Goal: Task Accomplishment & Management: Use online tool/utility

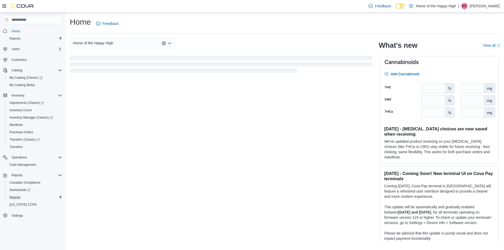
click at [24, 199] on div "Reports" at bounding box center [34, 197] width 55 height 6
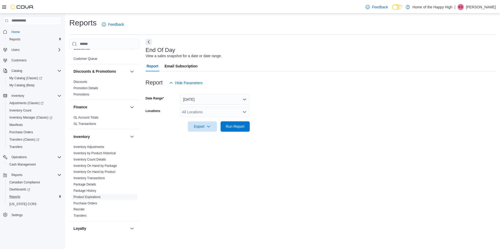
scroll to position [79, 0]
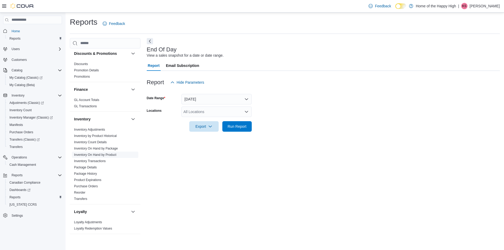
click at [92, 156] on link "Inventory On Hand by Product" at bounding box center [95, 155] width 42 height 4
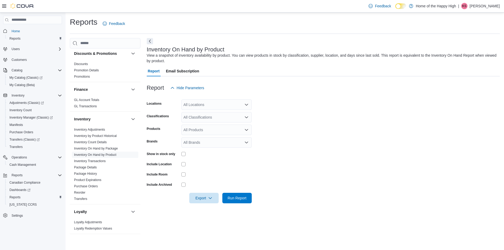
click at [190, 107] on div "All Locations" at bounding box center [216, 104] width 70 height 10
type input "****"
click at [203, 113] on span "Choose from the following options" at bounding box center [201, 113] width 6 height 5
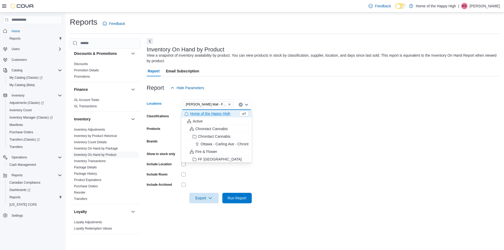
click at [312, 125] on form "Locations [GEOGRAPHIC_DATA][PERSON_NAME][GEOGRAPHIC_DATA] - Fire & Flower Combo…" at bounding box center [323, 148] width 353 height 110
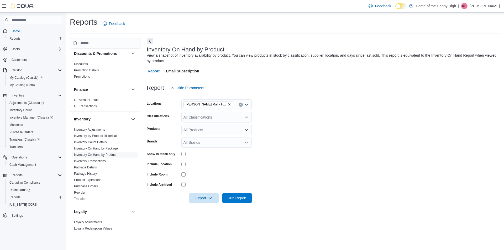
click at [223, 119] on div "All Classifications" at bounding box center [216, 117] width 70 height 10
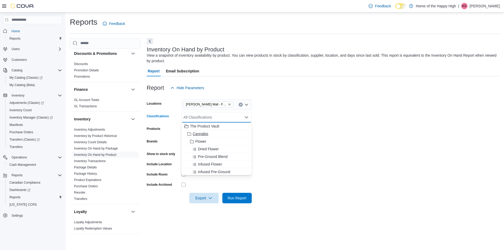
click at [202, 134] on span "Cannabis" at bounding box center [200, 133] width 15 height 5
click at [303, 135] on form "Locations [GEOGRAPHIC_DATA][PERSON_NAME][GEOGRAPHIC_DATA] - Fire & Flower Class…" at bounding box center [323, 148] width 353 height 110
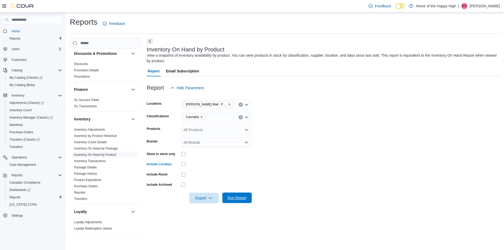
click at [243, 197] on span "Run Report" at bounding box center [237, 197] width 19 height 5
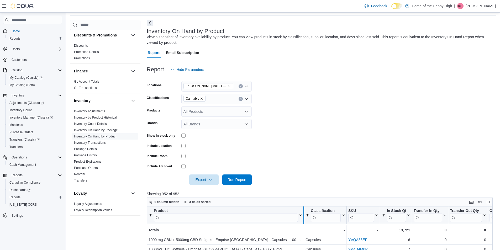
scroll to position [105, 0]
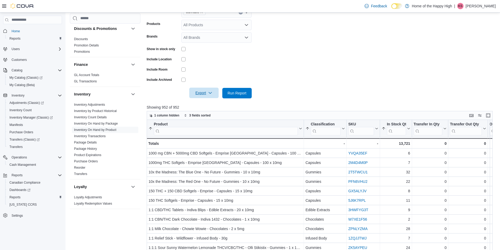
click at [207, 92] on span "Export" at bounding box center [203, 93] width 23 height 10
click at [204, 104] on span "Export to Excel" at bounding box center [205, 104] width 24 height 4
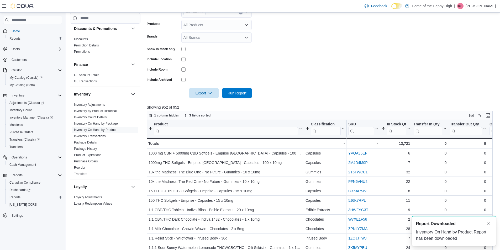
scroll to position [0, 0]
